Goal: Task Accomplishment & Management: Manage account settings

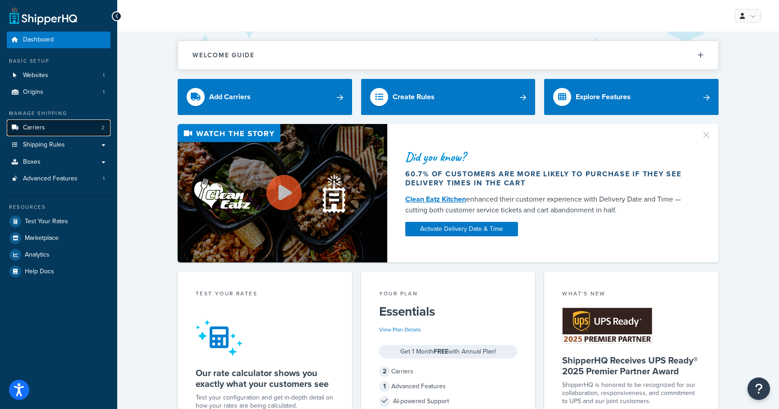
click at [51, 124] on link "Carriers 2" at bounding box center [59, 128] width 104 height 17
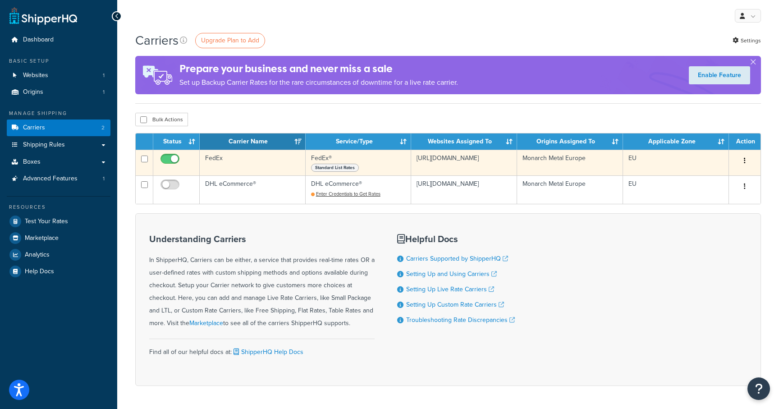
click at [245, 158] on td "FedEx" at bounding box center [253, 163] width 106 height 26
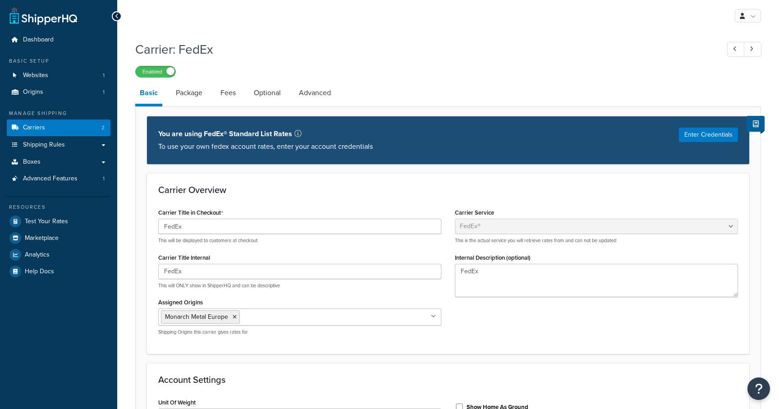
select select "fedEx"
select select "kg"
select select "CM"
select select "YOUR_PACKAGING"
